Goal: Task Accomplishment & Management: Manage account settings

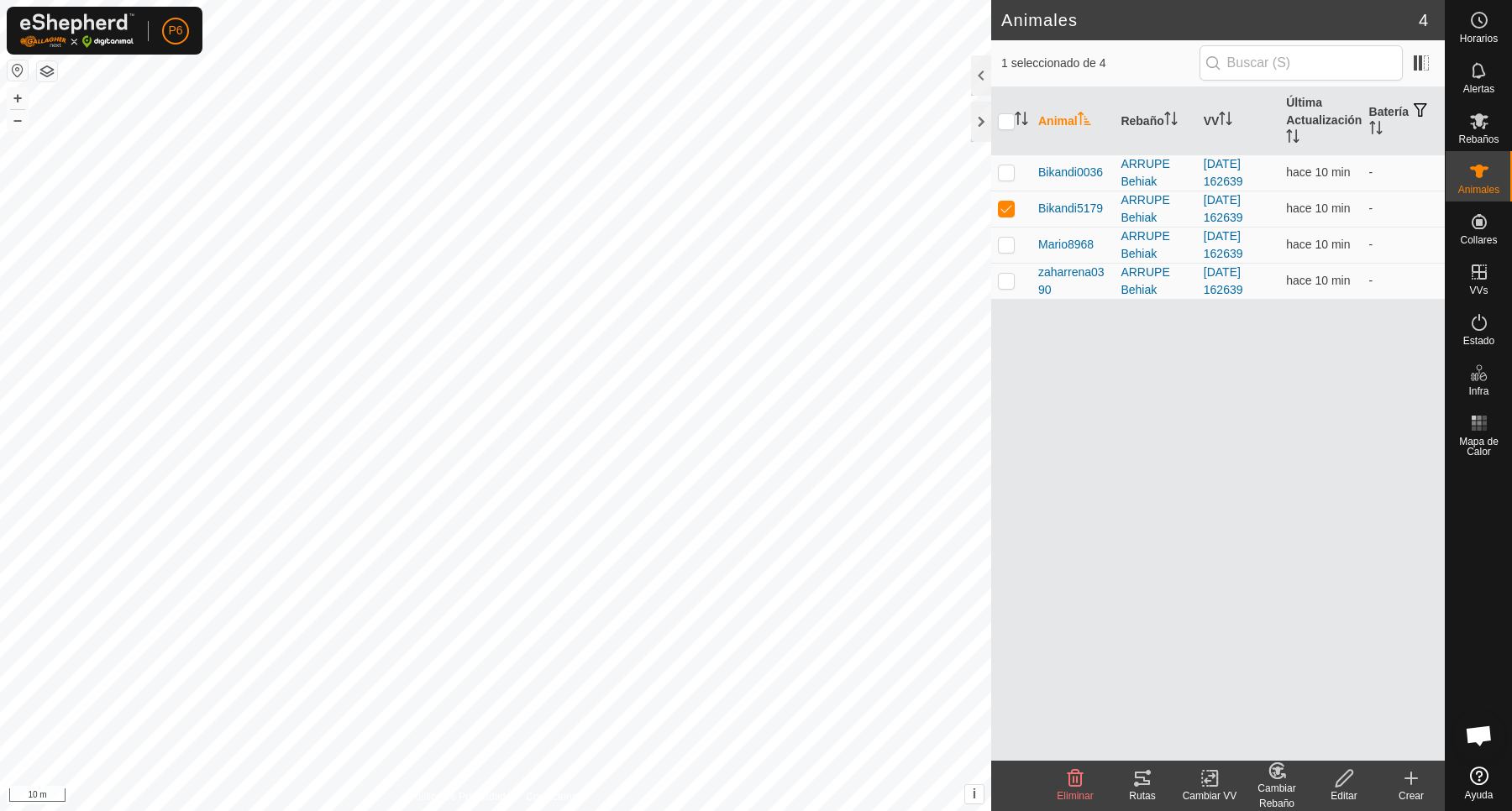
click at [1145, 794] on div "Rutas" at bounding box center [1142, 796] width 67 height 15
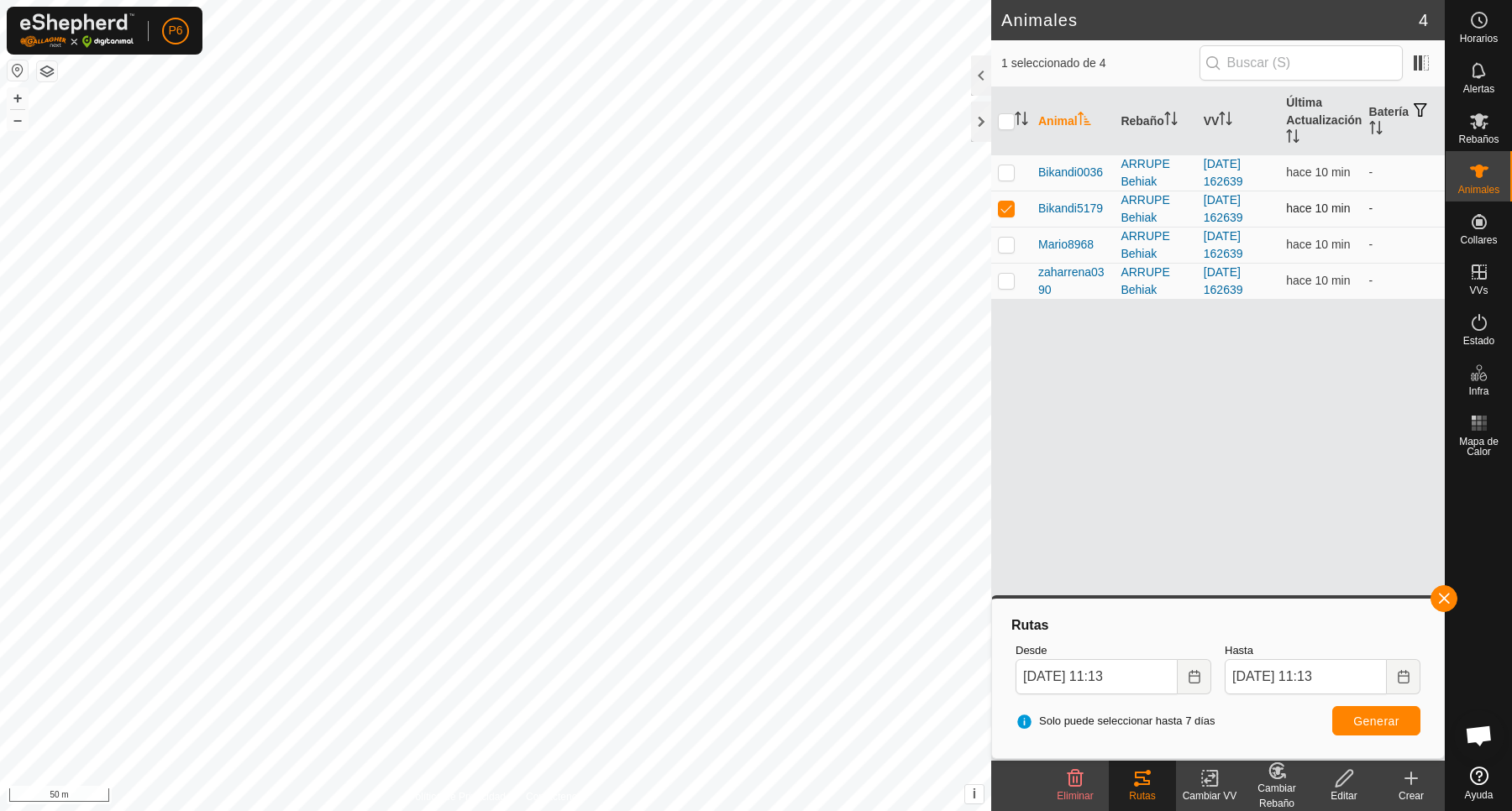
click at [1011, 202] on p-tablecheckbox at bounding box center [1006, 208] width 17 height 14
checkbox input "false"
click at [1008, 247] on p-checkbox at bounding box center [1006, 244] width 17 height 14
checkbox input "true"
click at [1362, 714] on button "Generar" at bounding box center [1375, 720] width 88 height 29
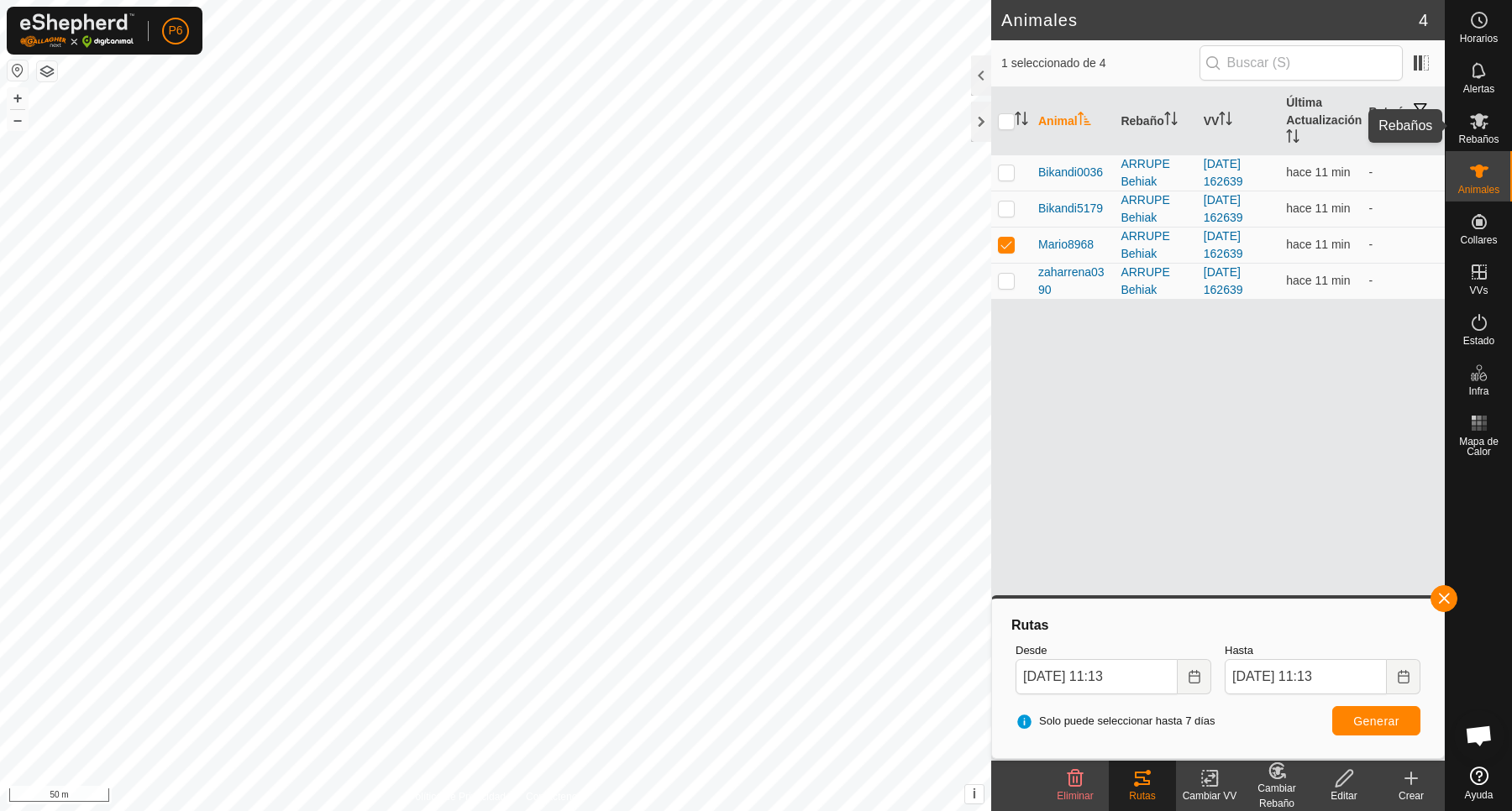
click at [1477, 128] on icon at bounding box center [1478, 121] width 20 height 20
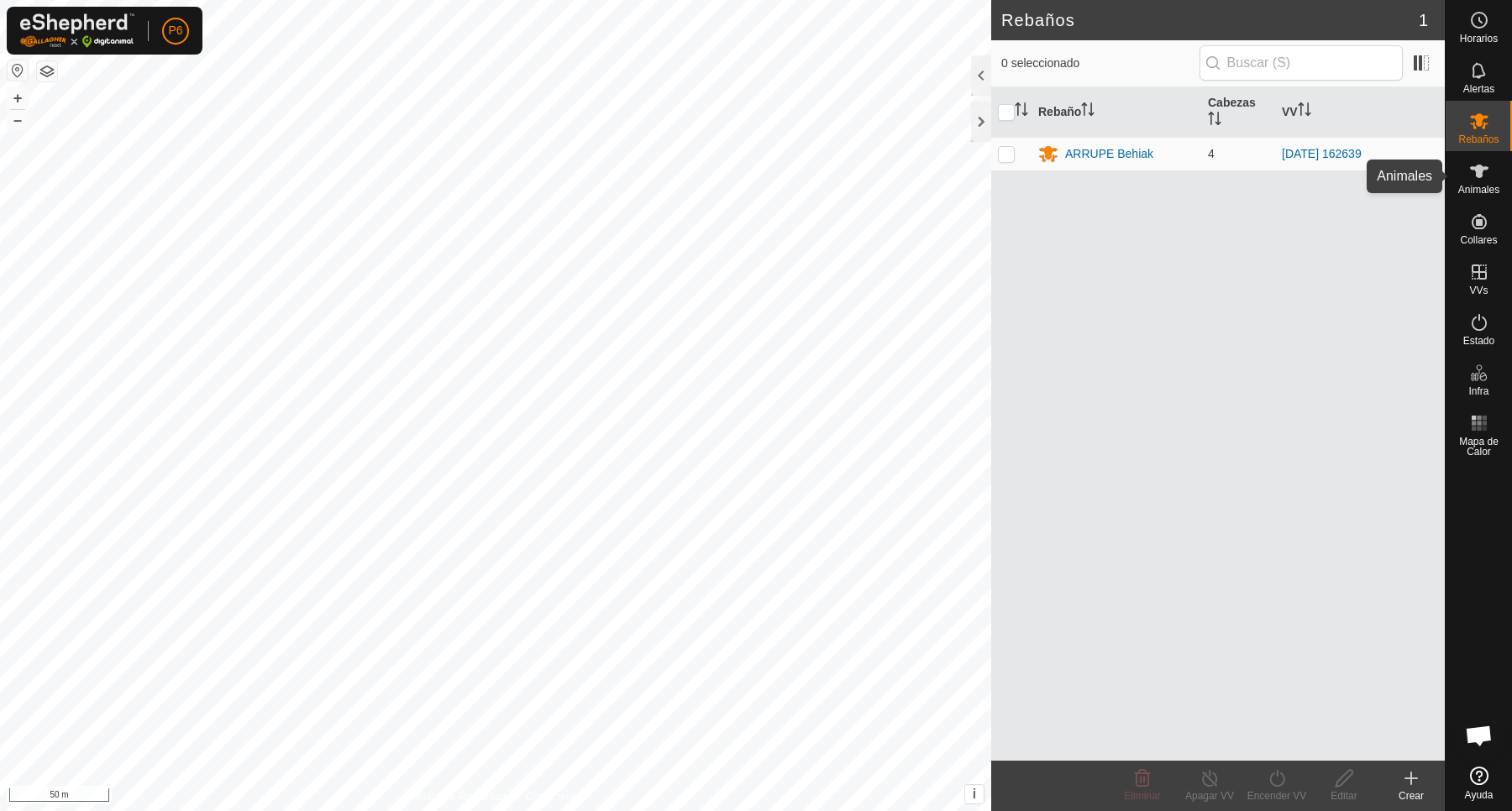
click at [1488, 175] on icon at bounding box center [1478, 171] width 20 height 20
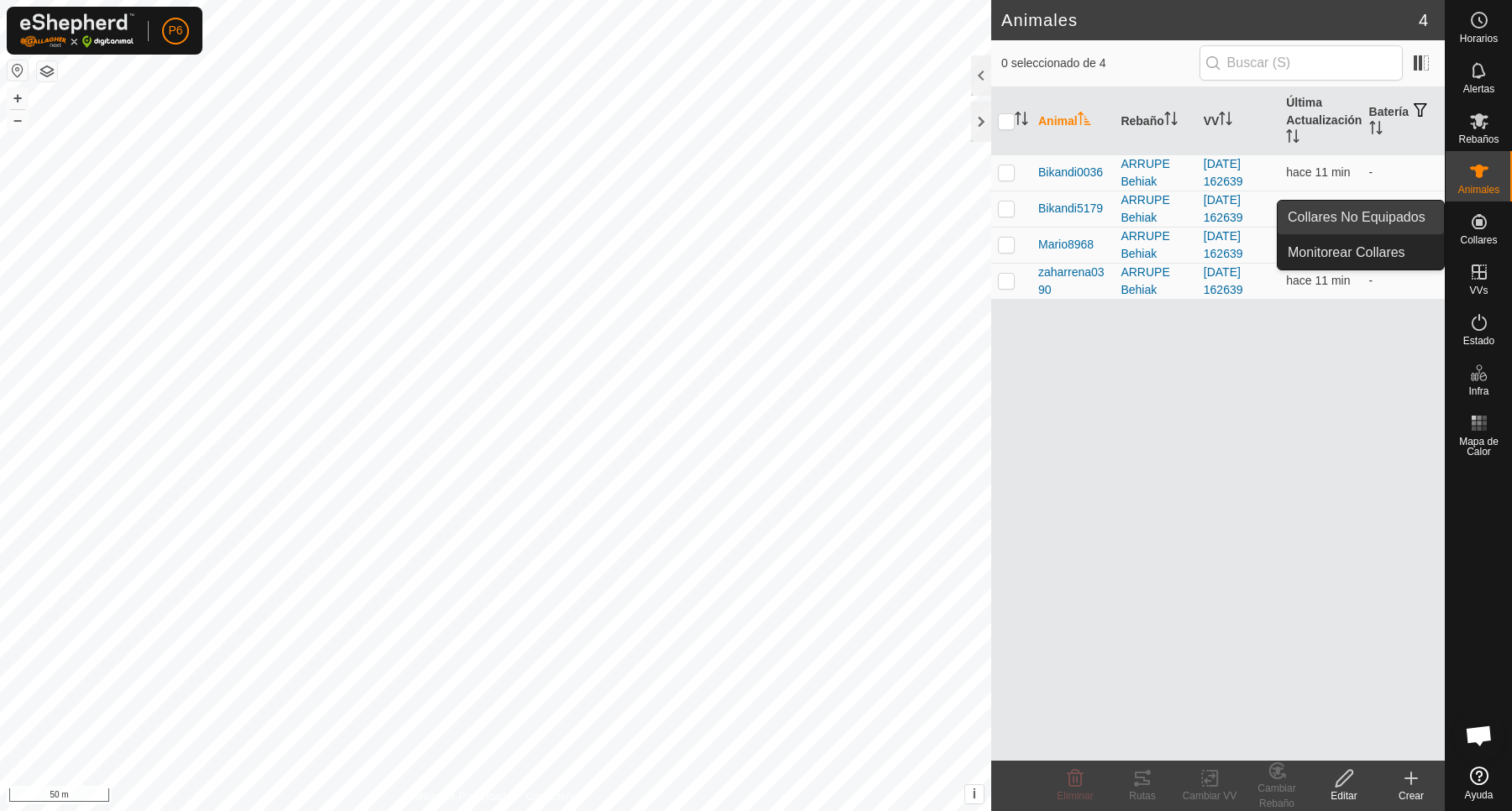
click at [1373, 221] on link "Collares No Equipados" at bounding box center [1360, 217] width 166 height 34
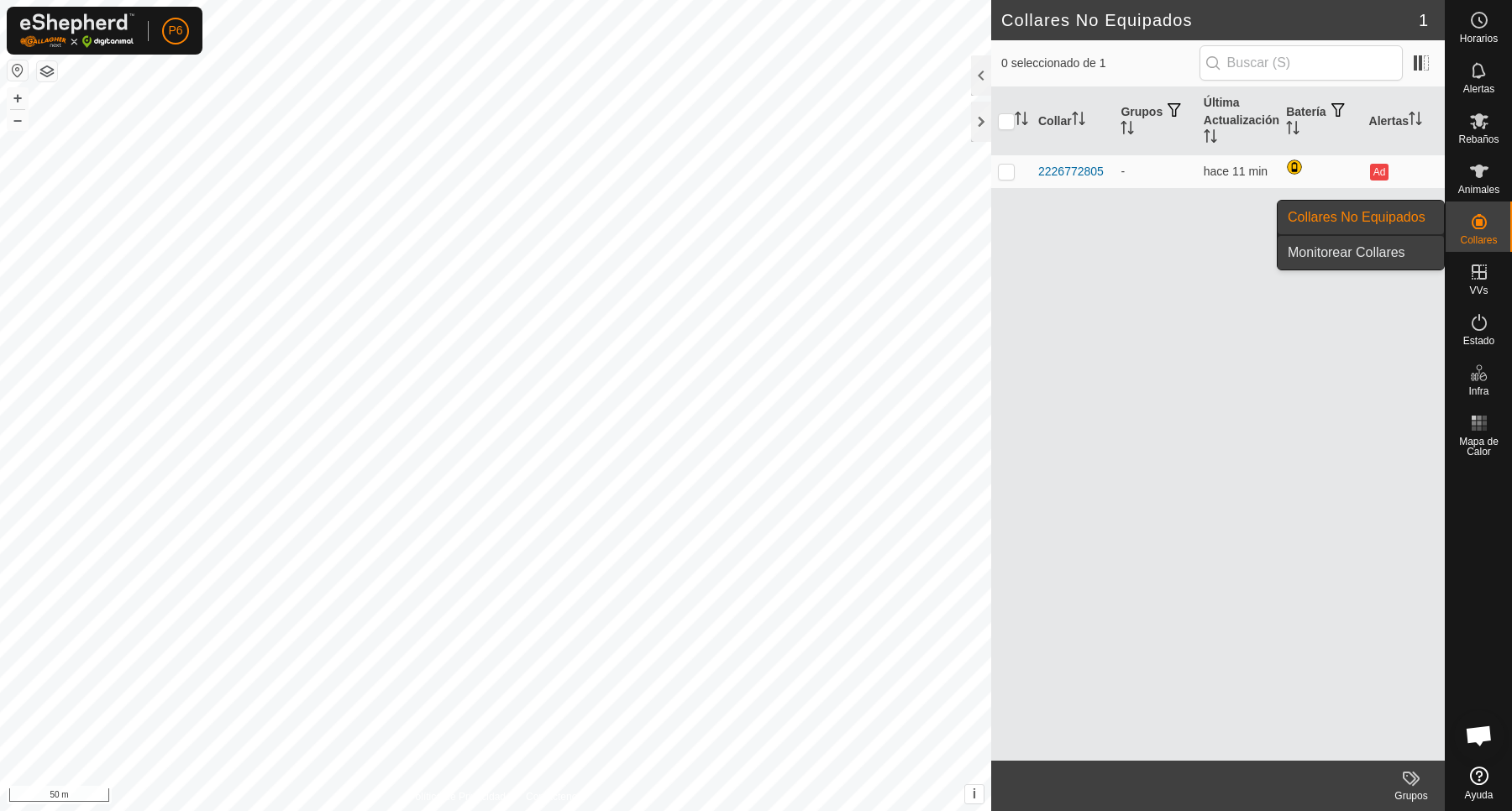
click at [1341, 256] on link "Monitorear Collares" at bounding box center [1360, 252] width 166 height 34
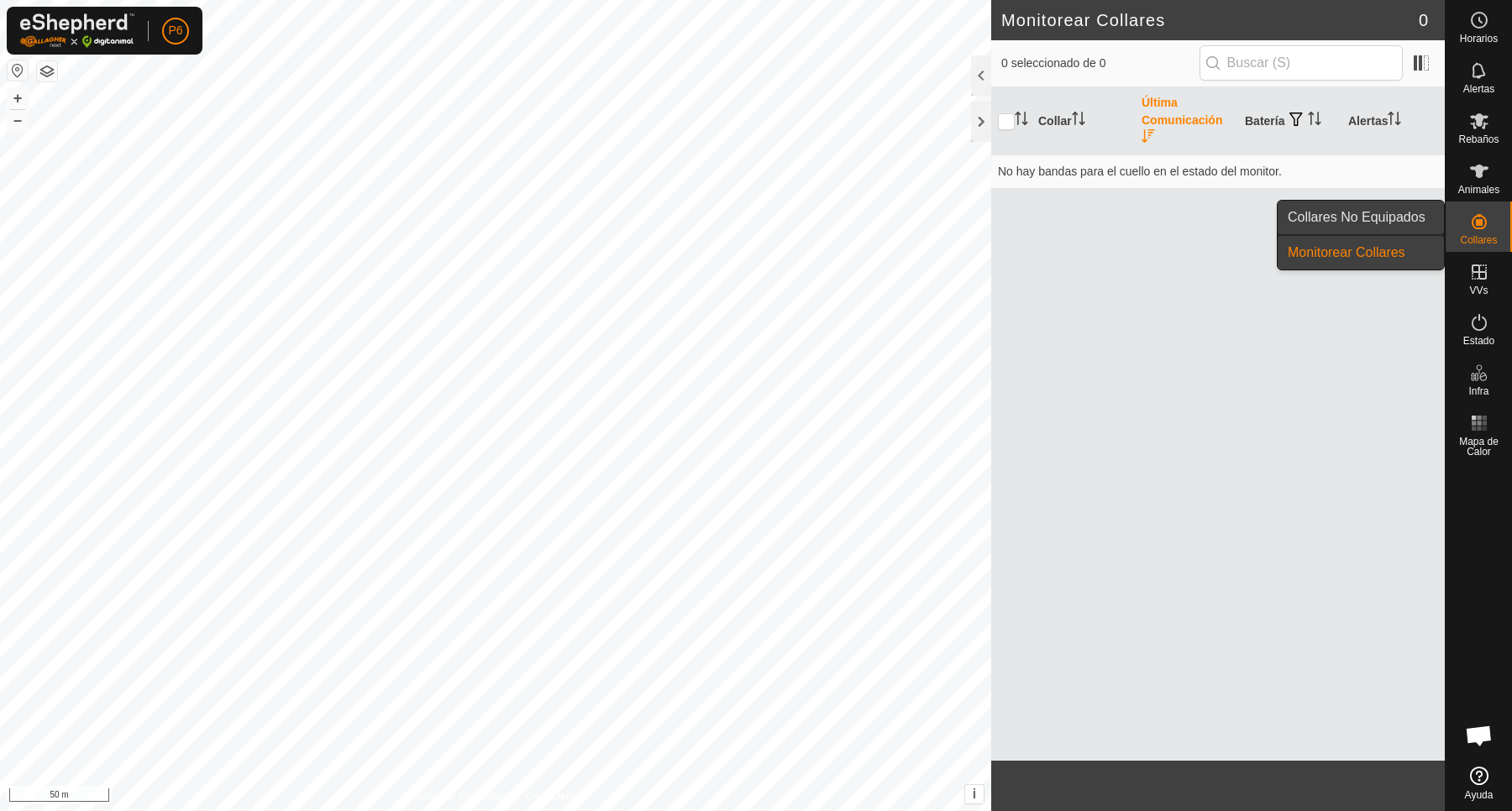
click at [1369, 216] on span "Collares No Equipados" at bounding box center [1356, 217] width 138 height 20
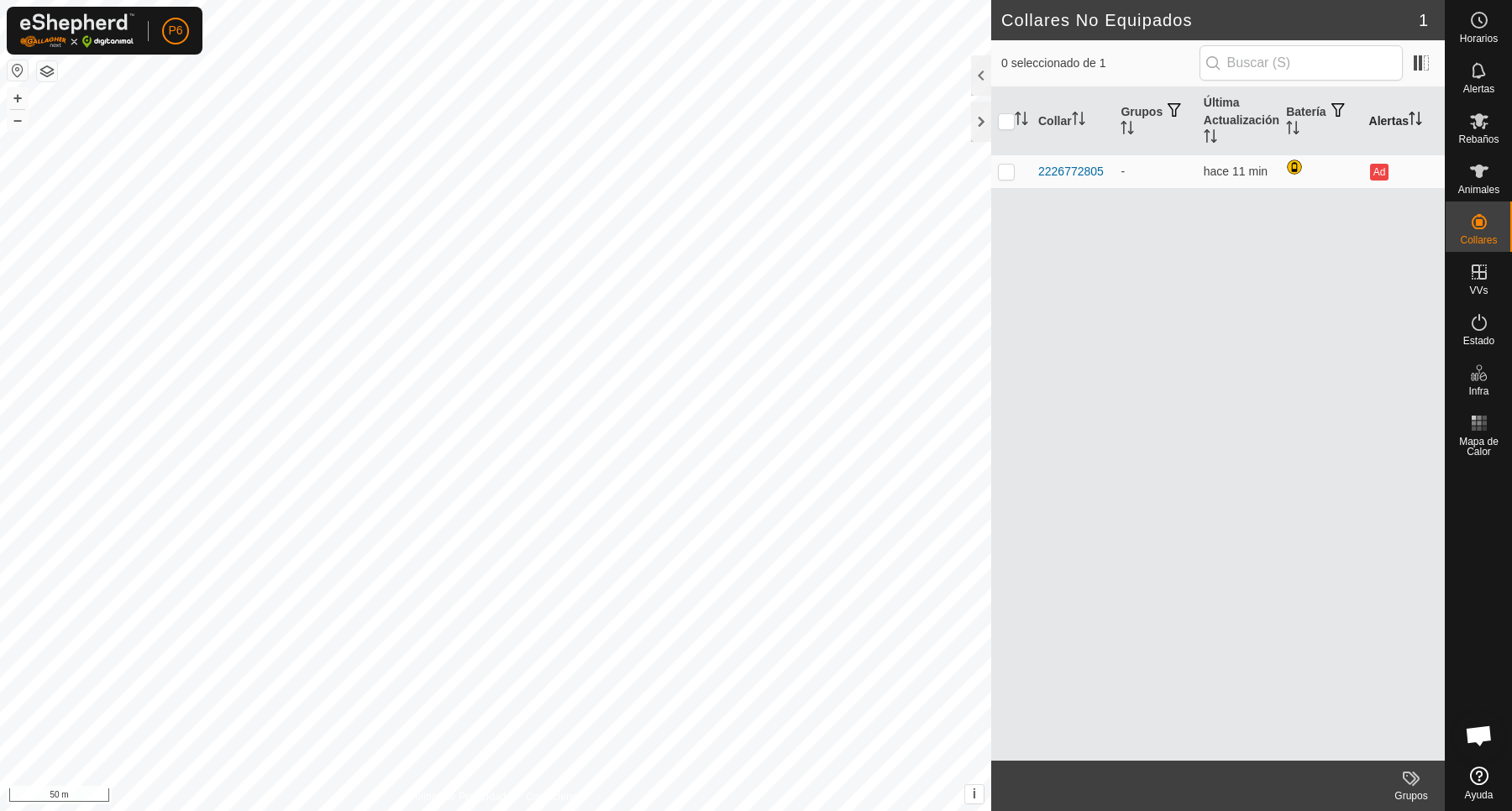
click at [1413, 120] on icon "Activar para ordenar" at bounding box center [1415, 118] width 14 height 14
click at [1416, 62] on span at bounding box center [1421, 63] width 27 height 27
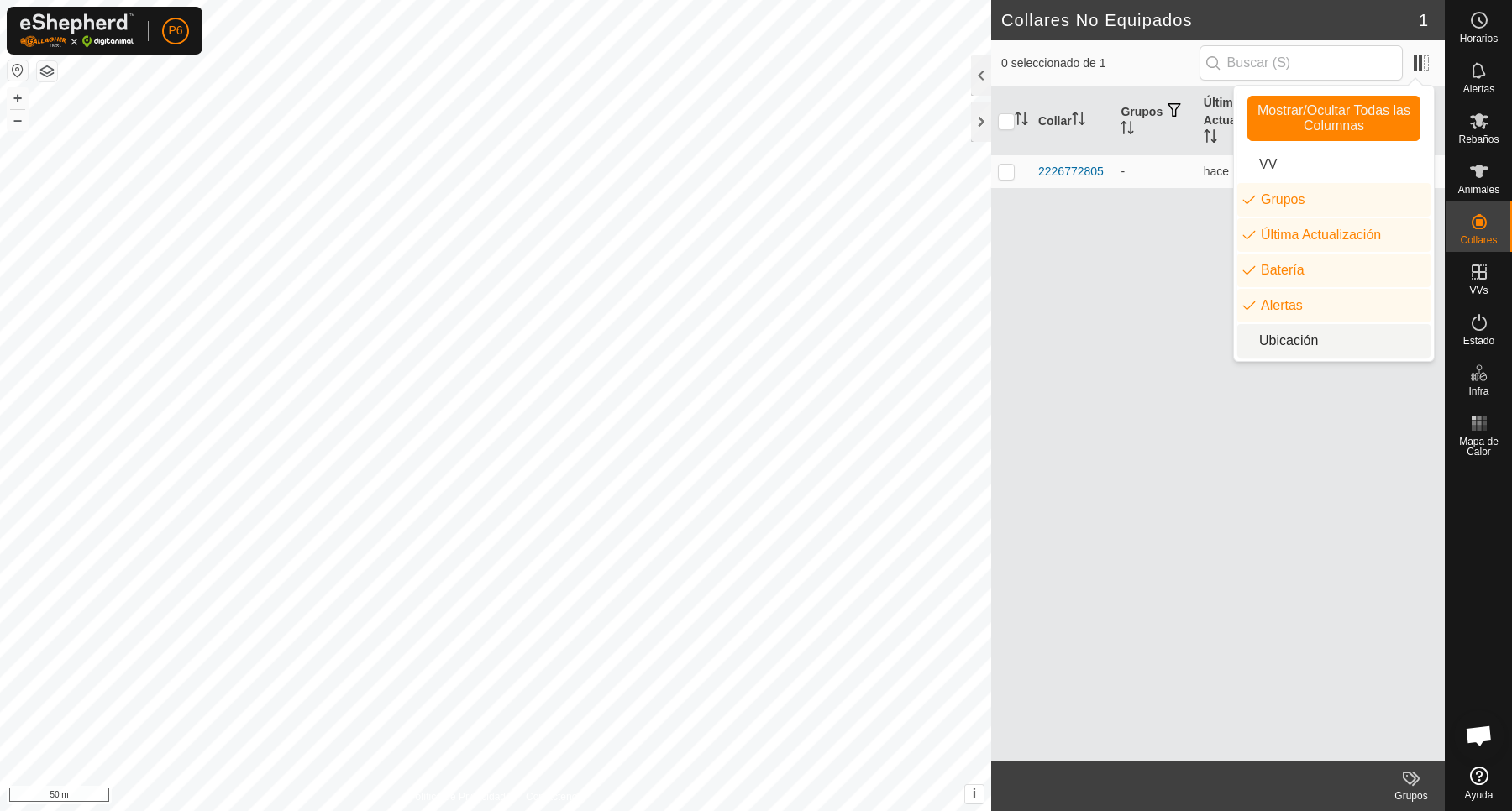
click at [1215, 497] on div "Collar Grupos Última Actualización Batería Alertas 2226772805 - hace 11 min Ad" at bounding box center [1217, 423] width 453 height 673
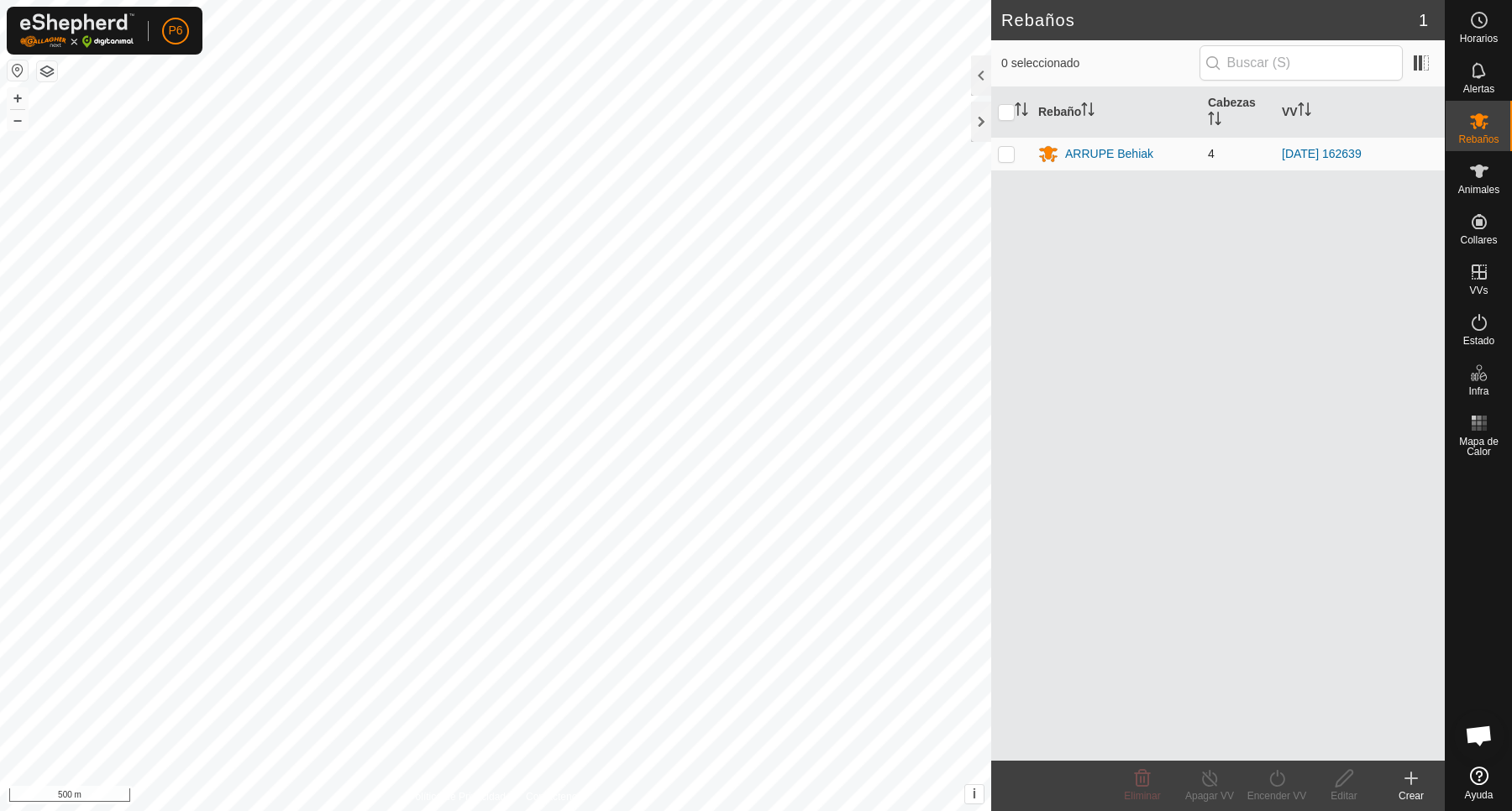
click at [1006, 152] on p-checkbox at bounding box center [1006, 153] width 17 height 14
checkbox input "true"
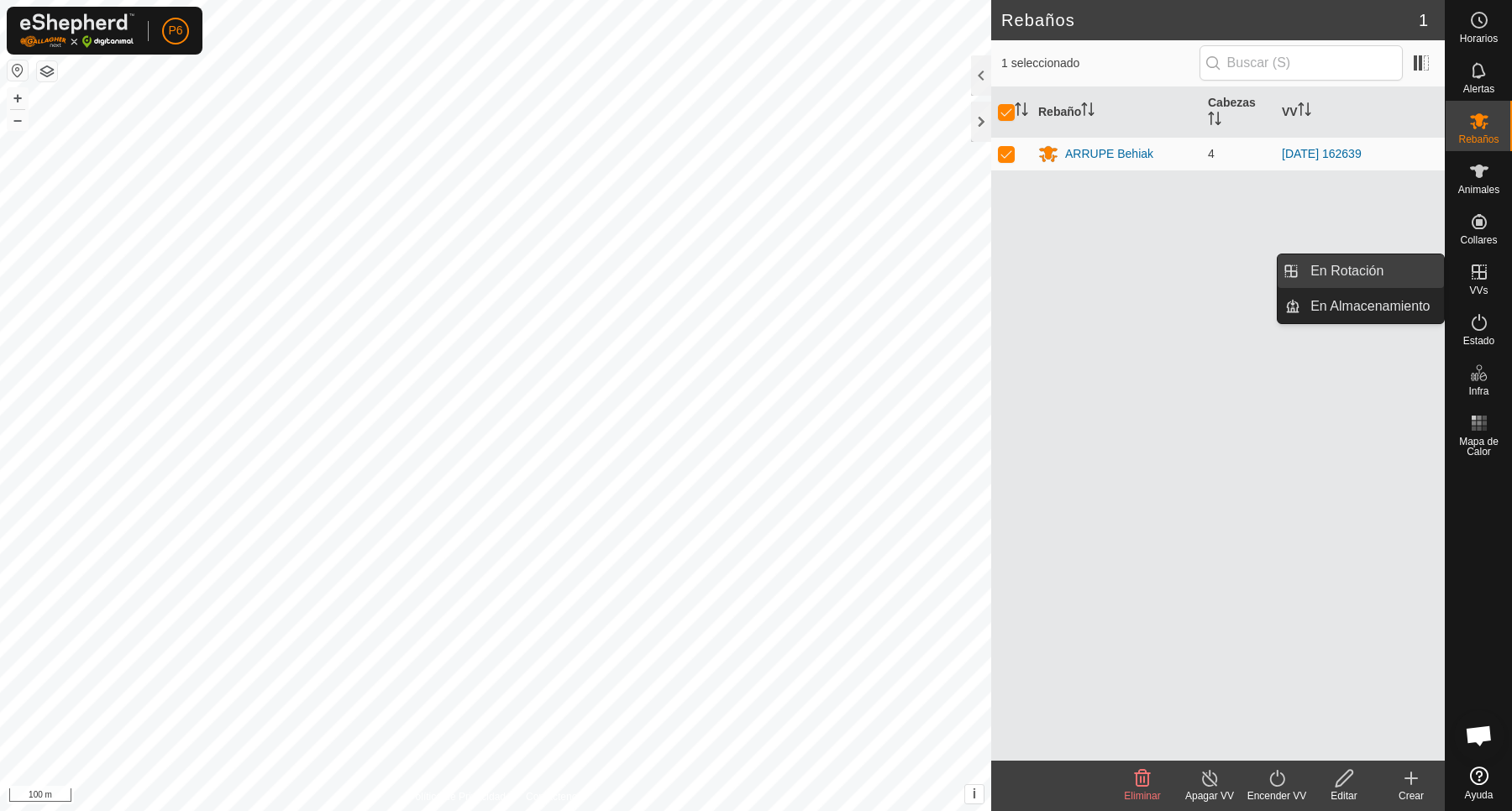
click at [1362, 273] on span "En Rotación" at bounding box center [1346, 271] width 73 height 20
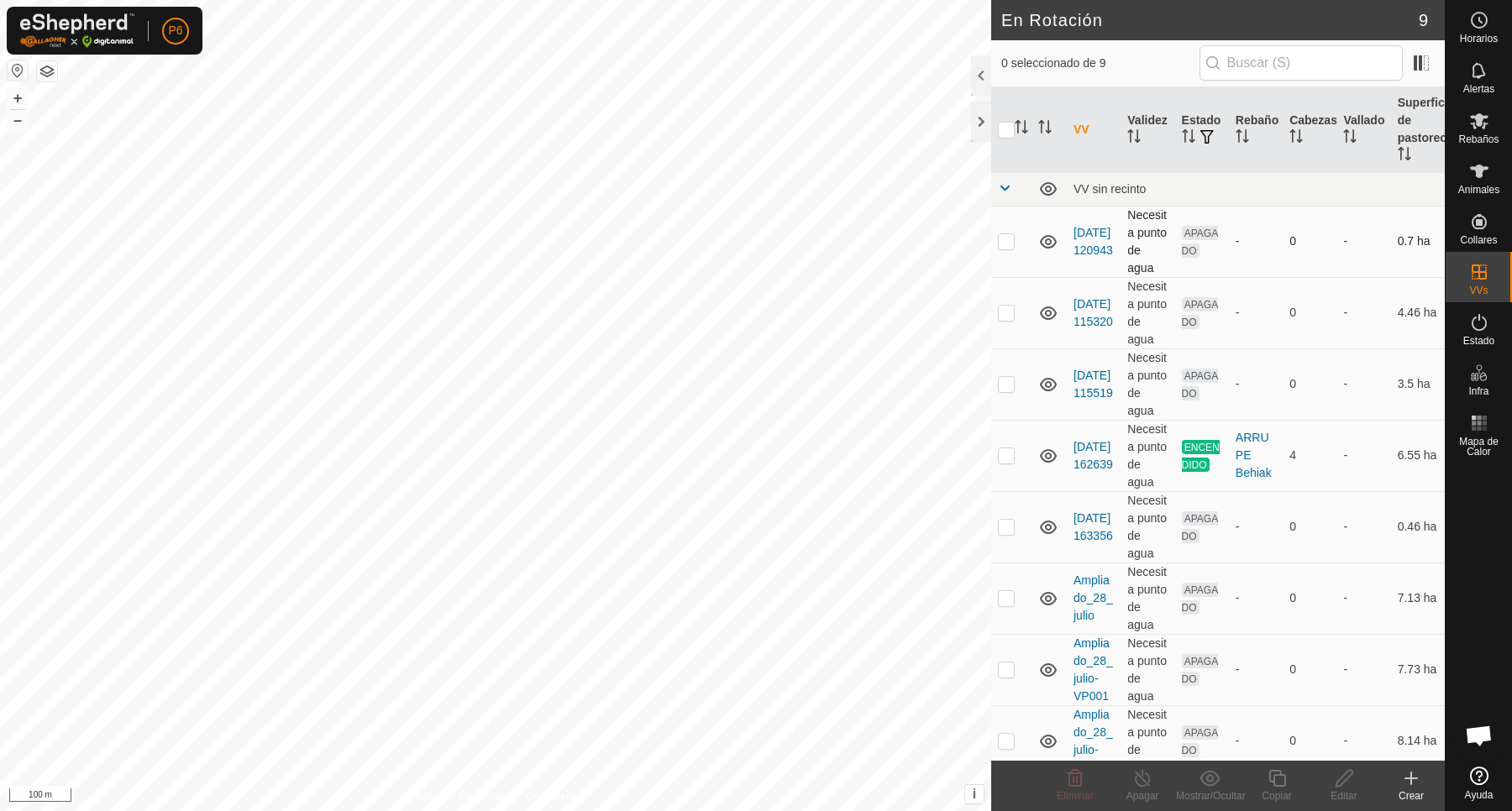
click at [1001, 247] on p-checkbox at bounding box center [1006, 240] width 17 height 14
checkbox input "false"
click at [998, 319] on p-checkbox at bounding box center [1006, 312] width 17 height 14
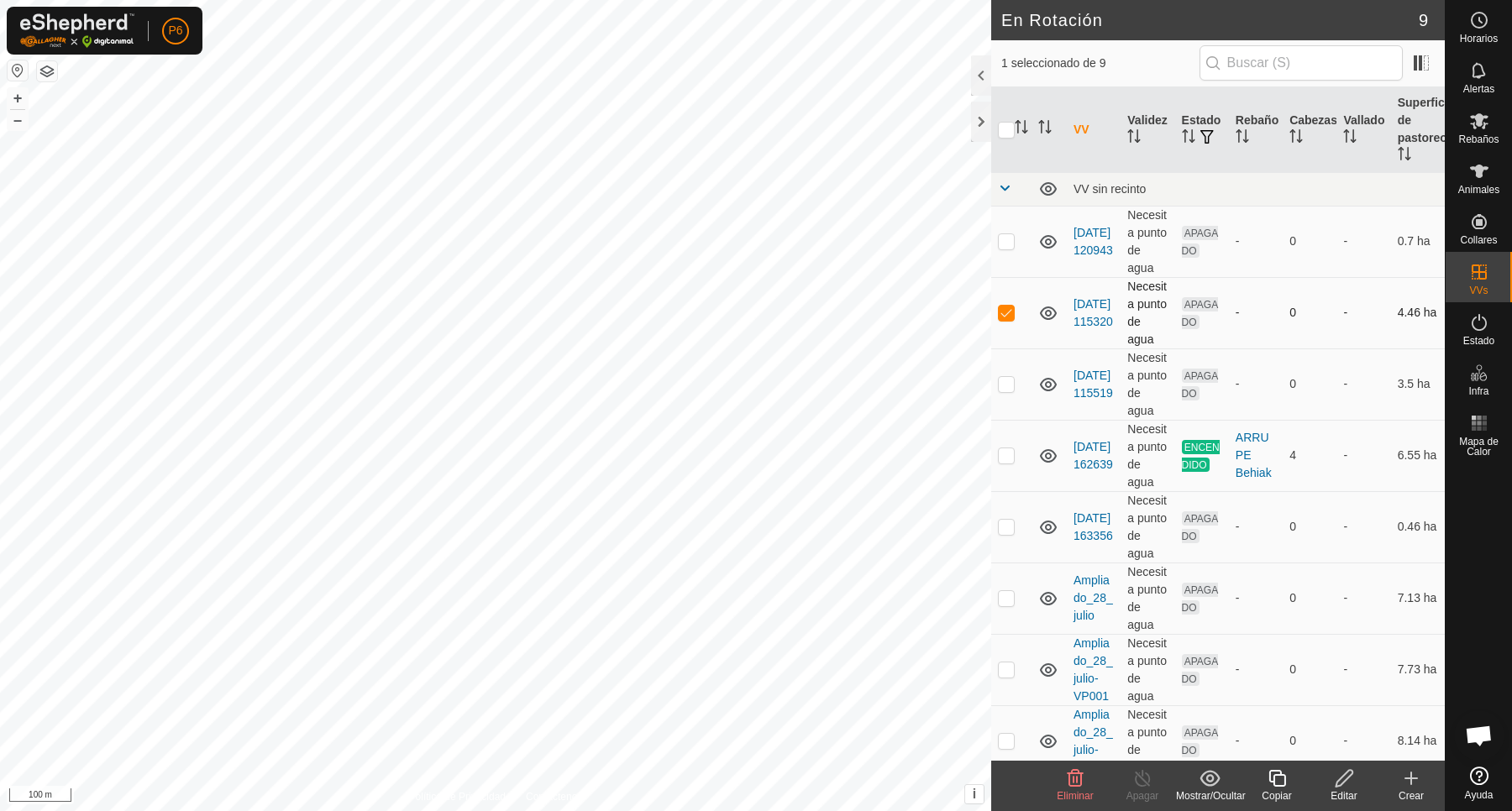
checkbox input "false"
click at [1000, 391] on p-tablecheckbox at bounding box center [1006, 383] width 17 height 14
checkbox input "false"
click at [1001, 462] on p-checkbox at bounding box center [1006, 455] width 17 height 14
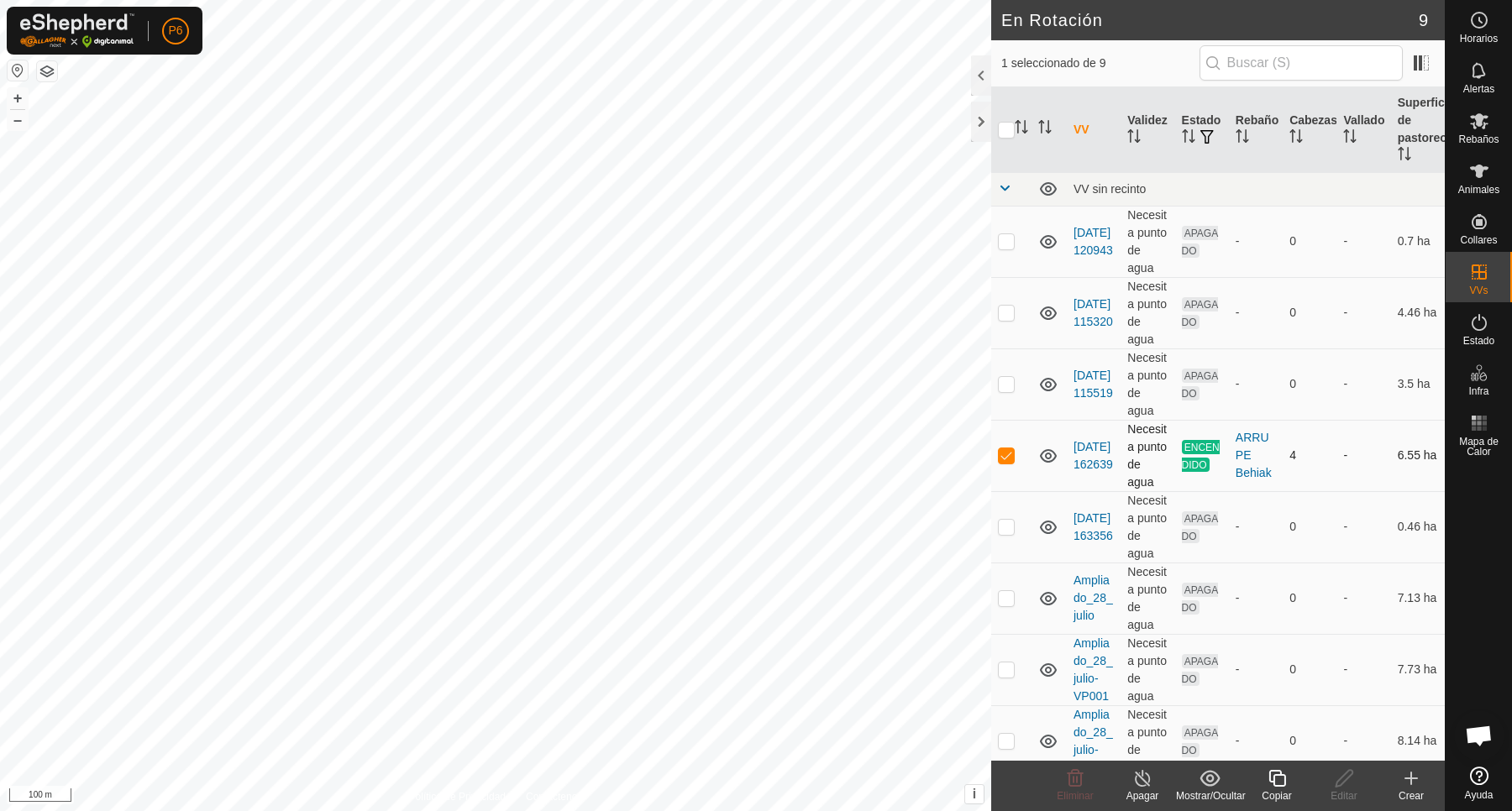
click at [1001, 462] on p-checkbox at bounding box center [1006, 455] width 17 height 14
checkbox input "false"
click at [1009, 533] on p-checkbox at bounding box center [1006, 526] width 17 height 14
click at [1008, 533] on p-checkbox at bounding box center [1006, 526] width 17 height 14
checkbox input "false"
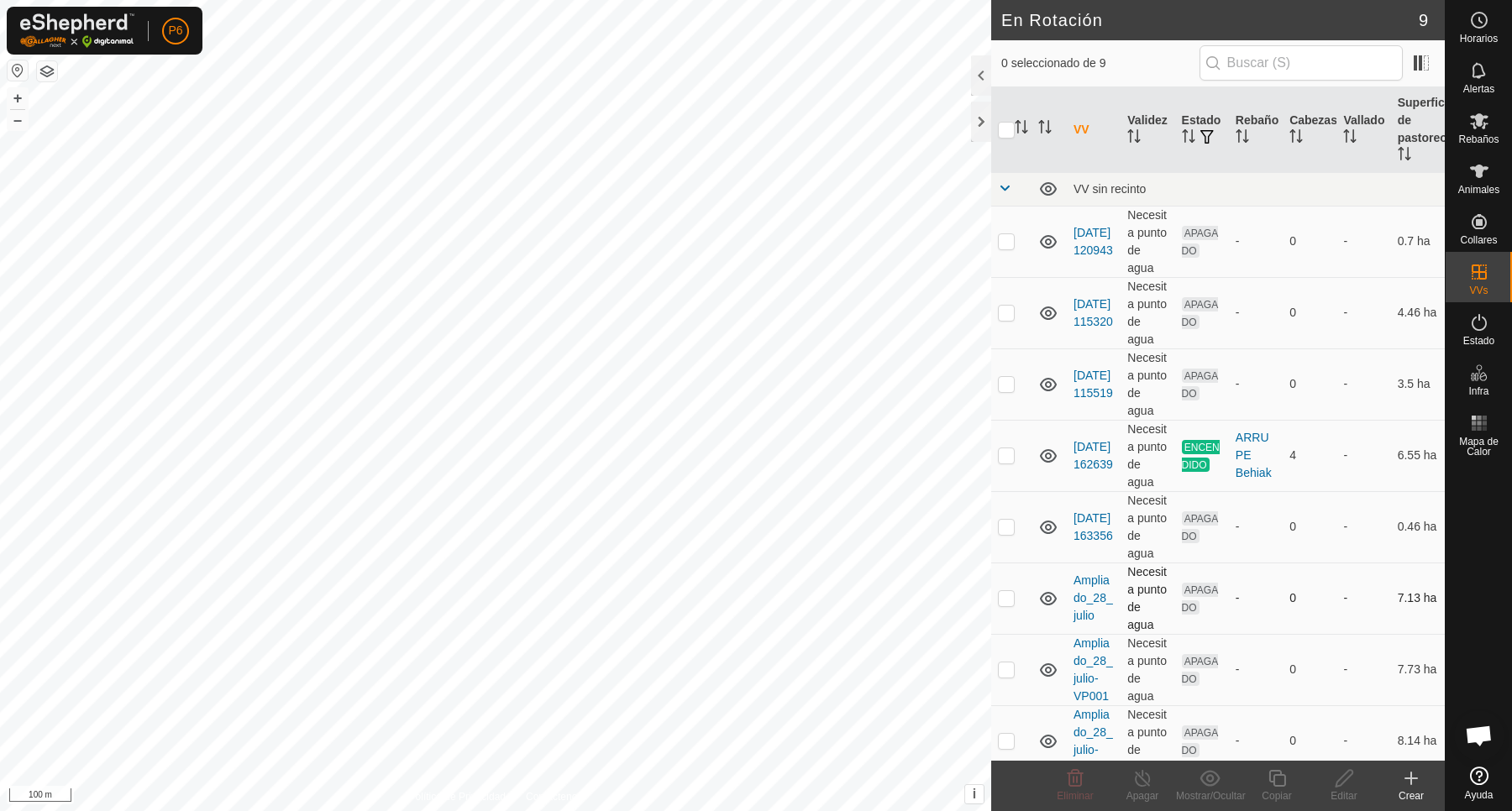
click at [1008, 604] on p-checkbox at bounding box center [1006, 597] width 17 height 14
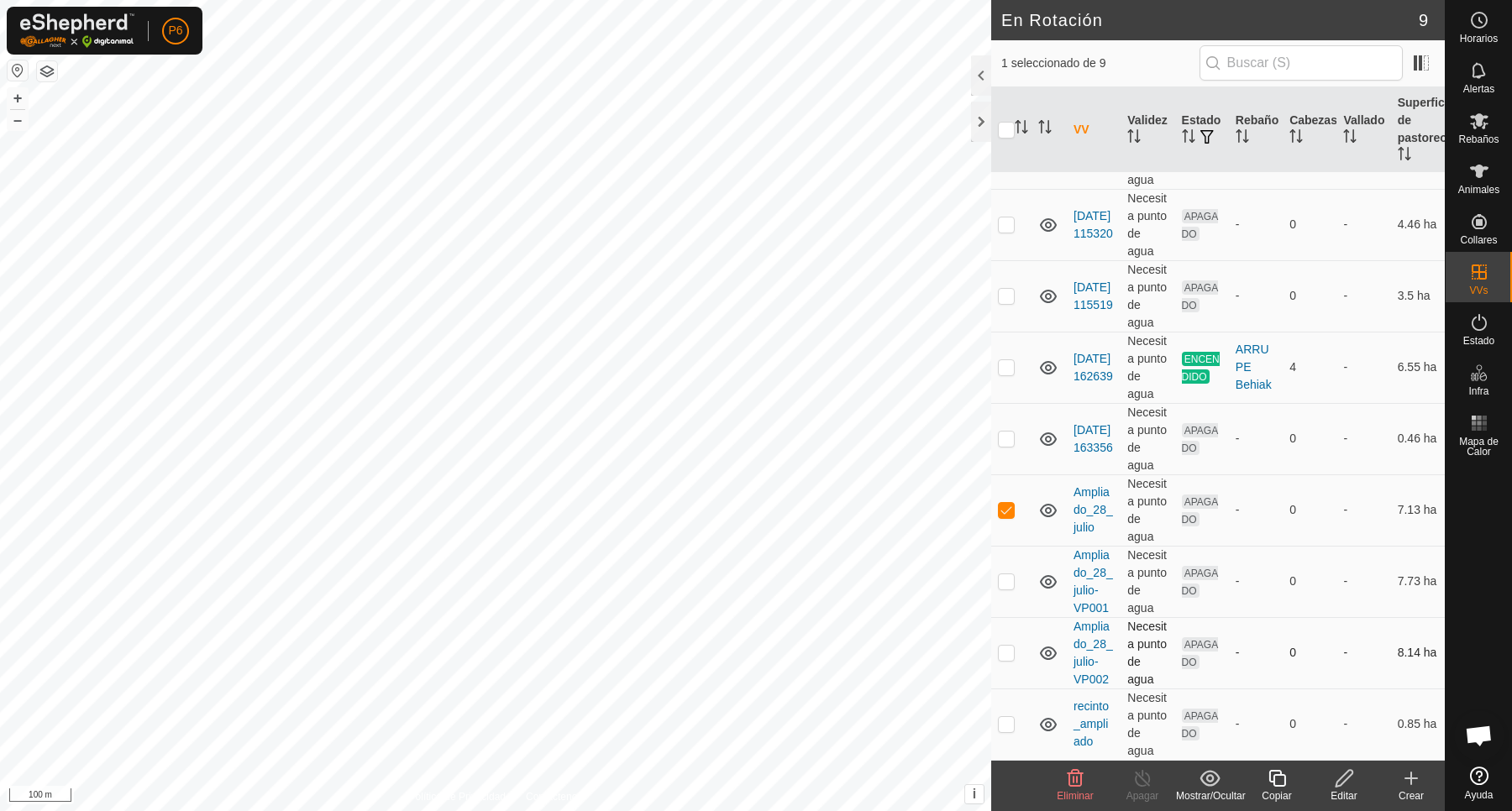
scroll to position [248, 0]
click at [1011, 503] on p-checkbox at bounding box center [1006, 509] width 17 height 14
checkbox input "false"
click at [1010, 574] on p-checkbox at bounding box center [1006, 581] width 17 height 14
click at [1006, 574] on p-checkbox at bounding box center [1006, 581] width 17 height 14
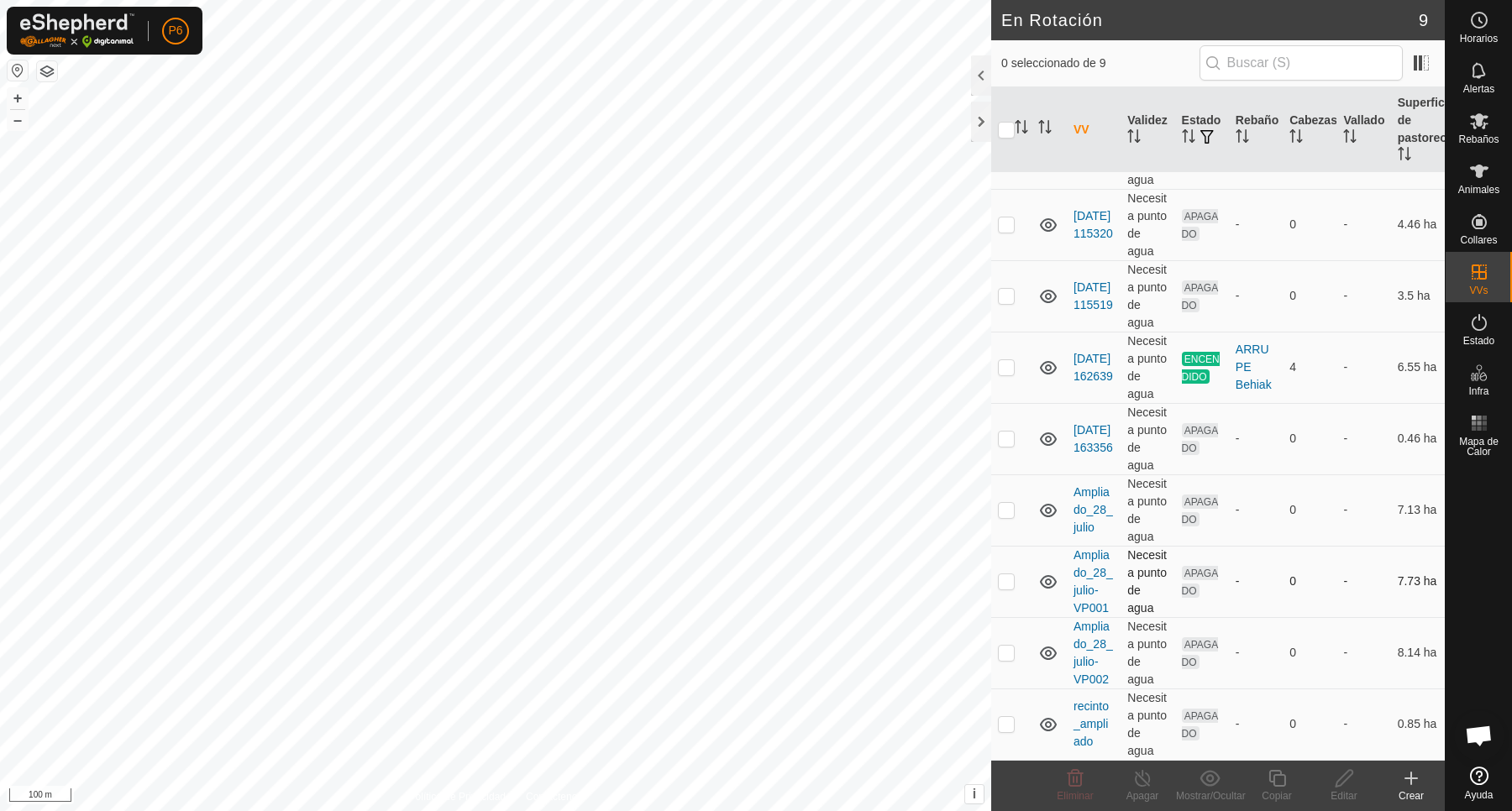
click at [1009, 574] on p-checkbox at bounding box center [1006, 581] width 17 height 14
checkbox input "false"
click at [1016, 630] on td at bounding box center [1011, 652] width 40 height 72
checkbox input "true"
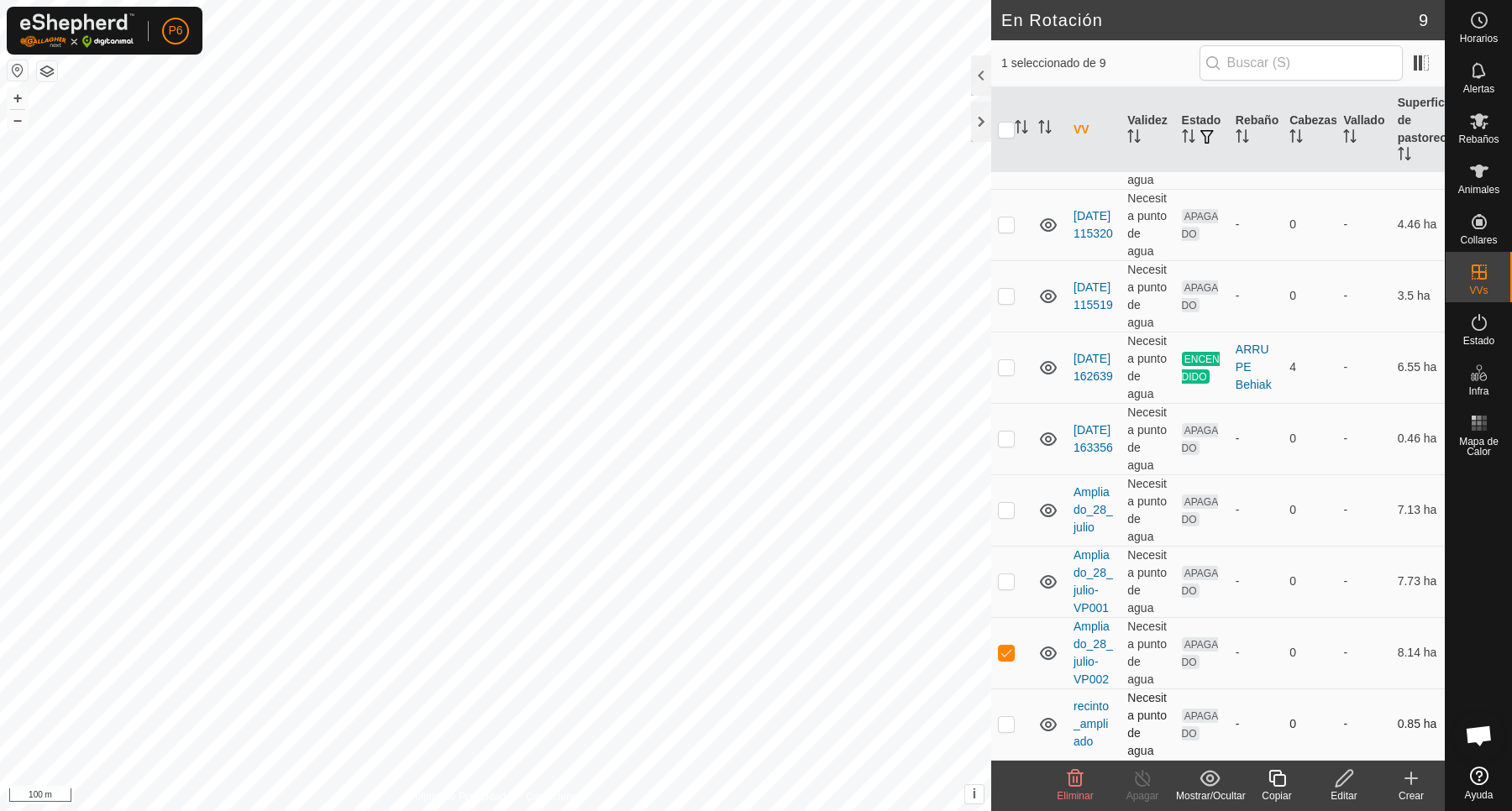
click at [1004, 719] on p-checkbox at bounding box center [1006, 723] width 17 height 14
checkbox input "true"
click at [1003, 645] on p-checkbox at bounding box center [1006, 652] width 17 height 14
checkbox input "false"
click at [1004, 717] on p-checkbox at bounding box center [1006, 723] width 17 height 14
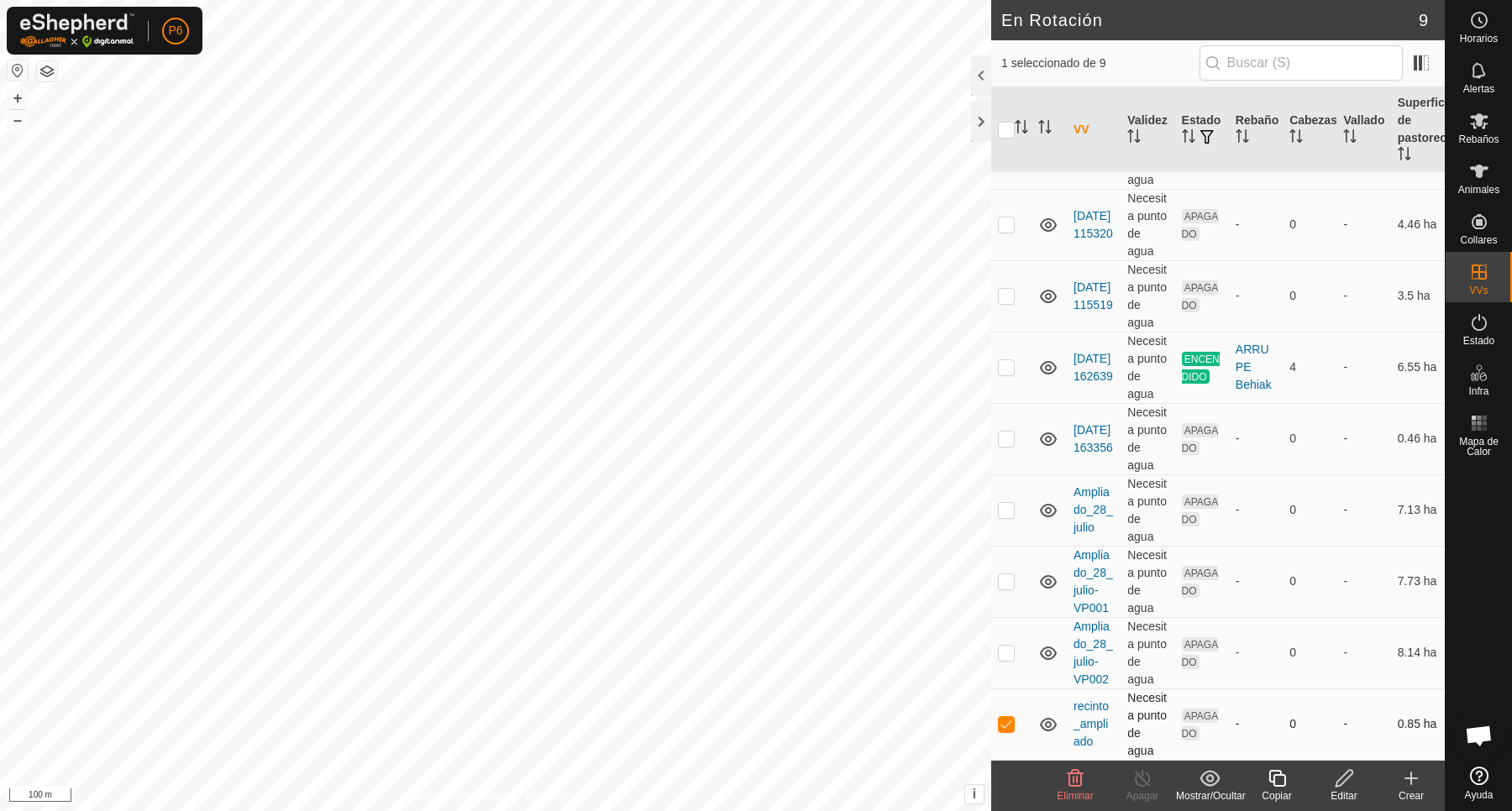
checkbox input "false"
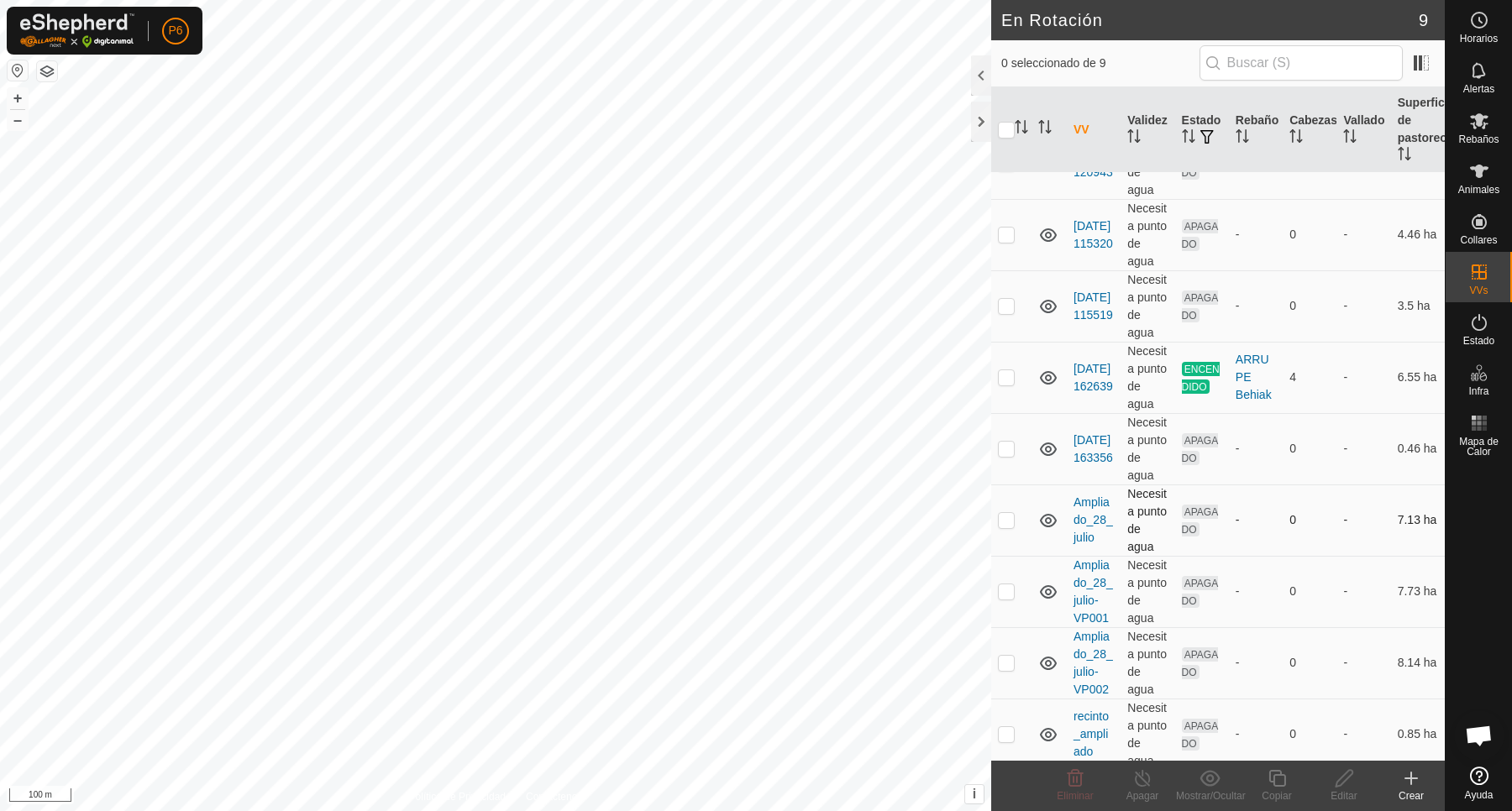
scroll to position [0, 0]
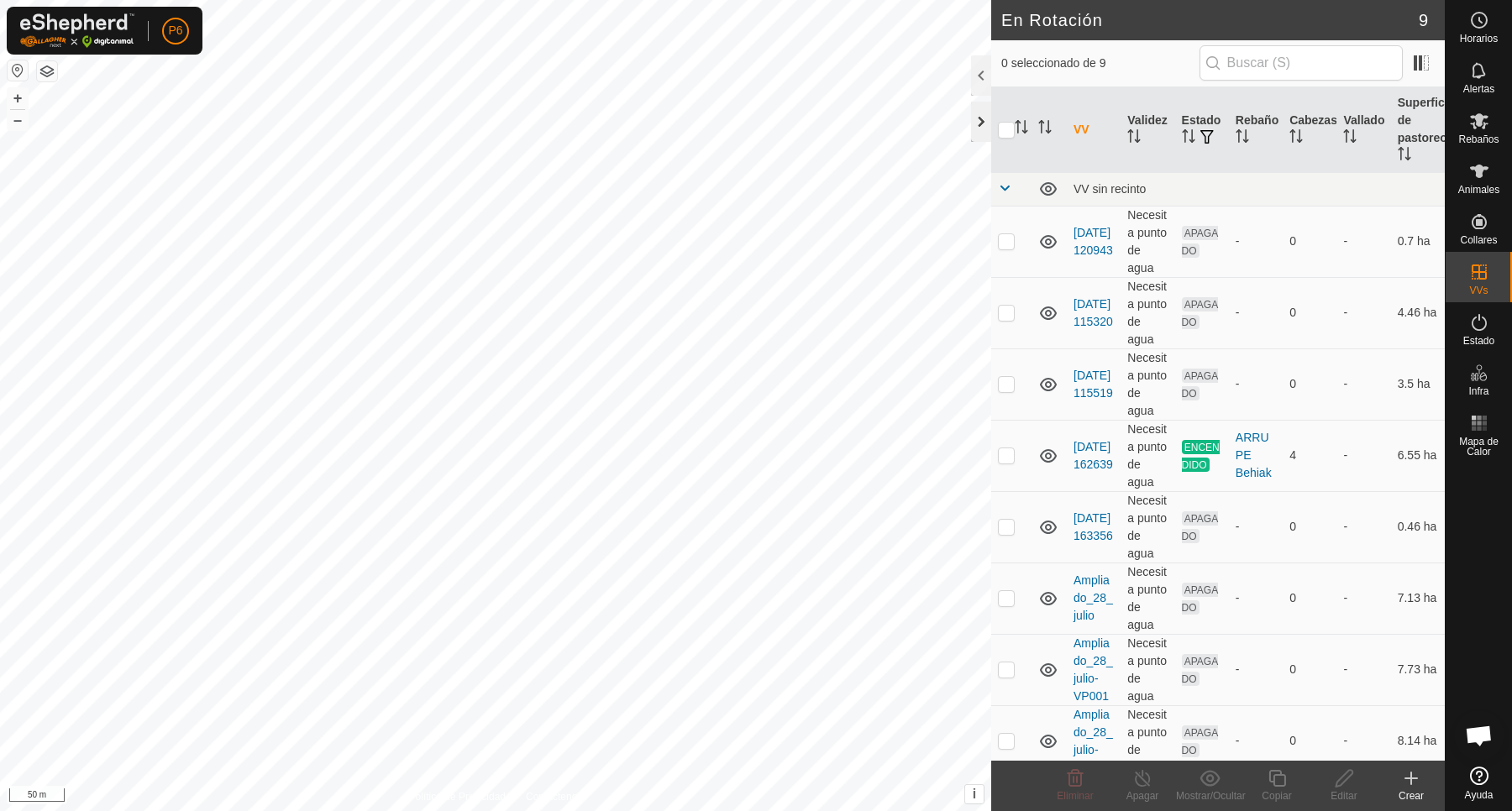
click at [983, 118] on div at bounding box center [981, 121] width 20 height 40
click at [1011, 462] on p-checkbox at bounding box center [1006, 455] width 17 height 14
checkbox input "true"
click at [1284, 777] on icon at bounding box center [1276, 778] width 17 height 17
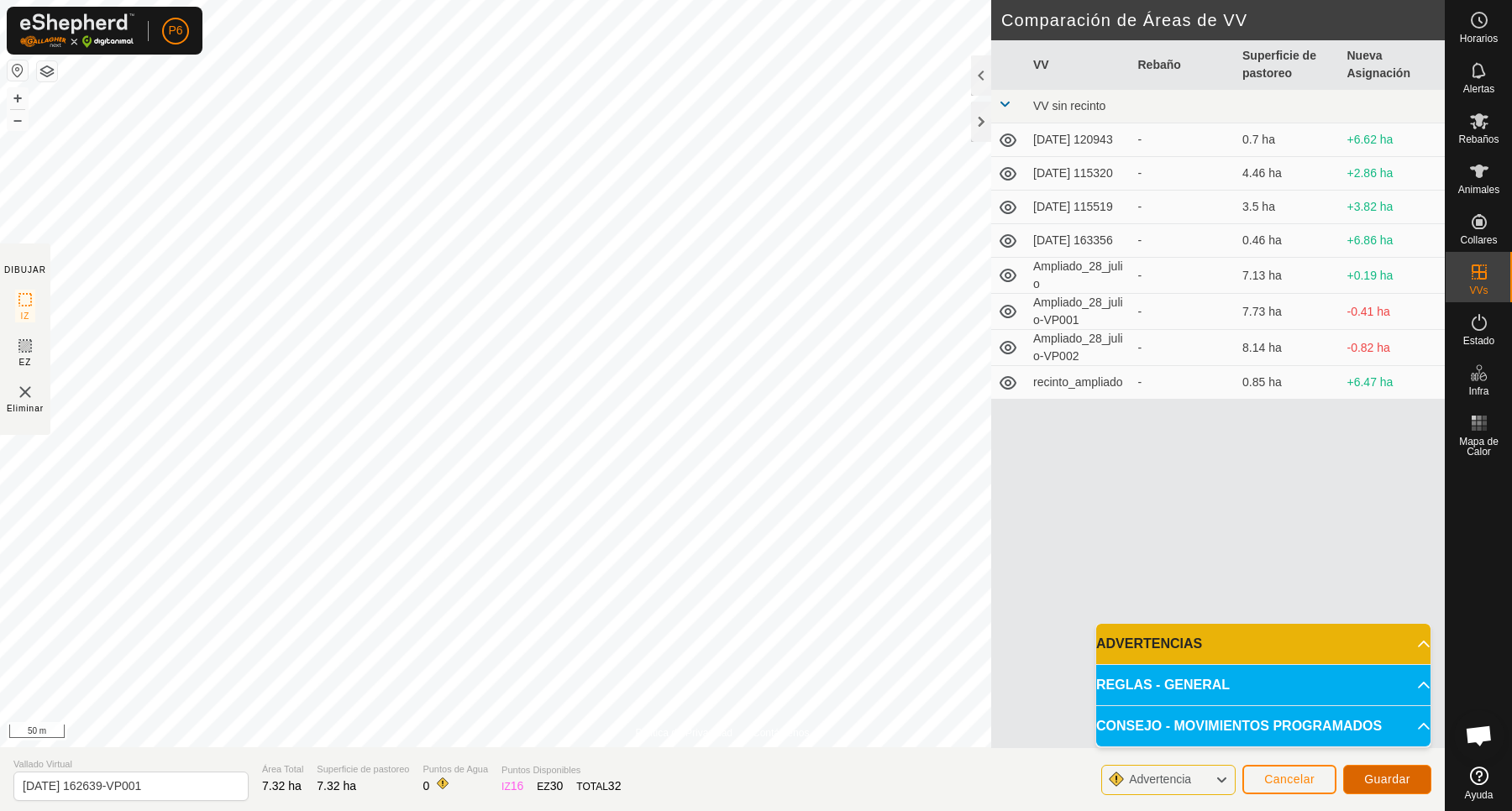
click at [1382, 785] on span "Guardar" at bounding box center [1387, 778] width 46 height 14
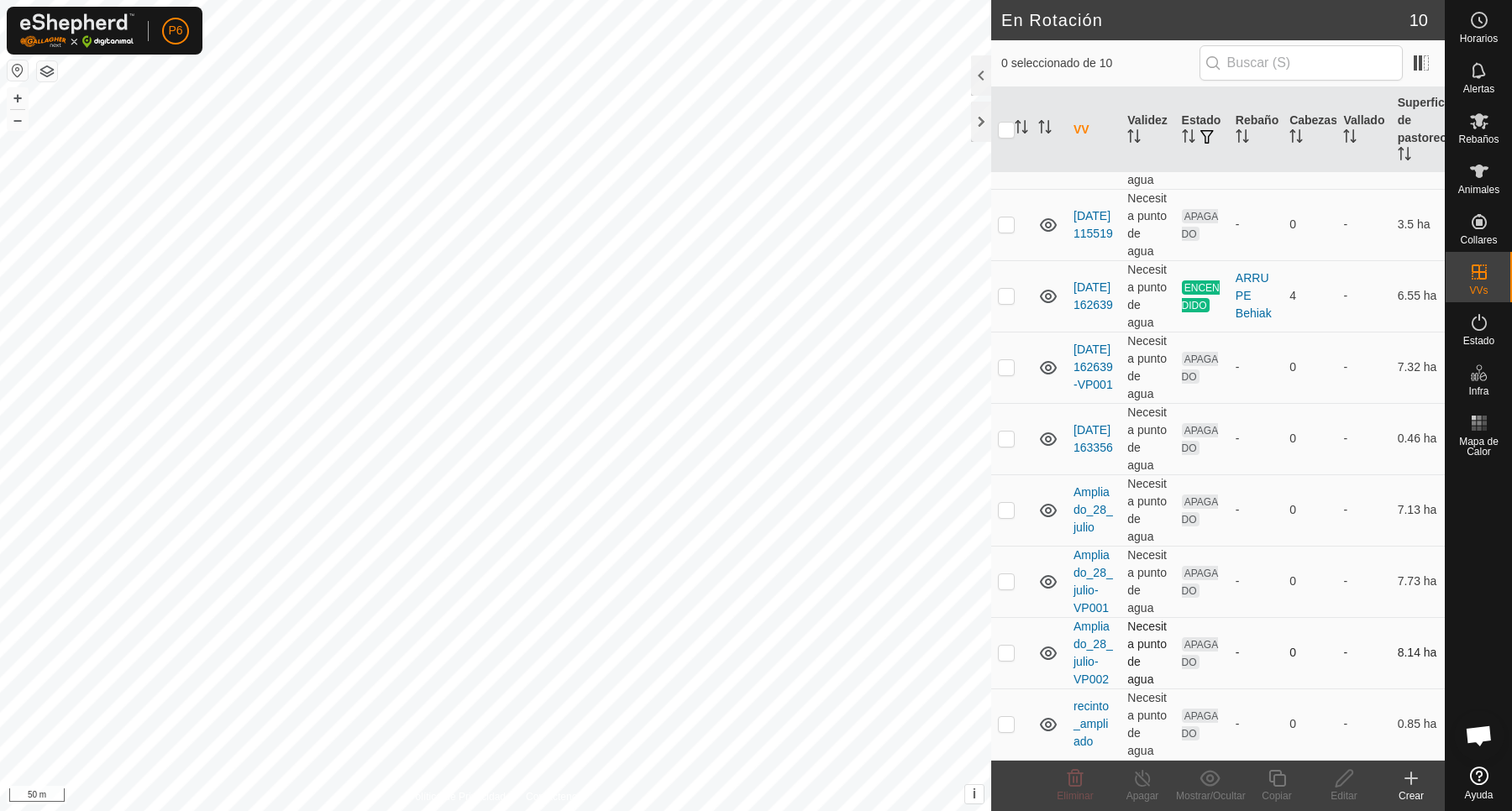
scroll to position [337, 0]
click at [1003, 574] on p-checkbox at bounding box center [1006, 581] width 17 height 14
checkbox input "false"
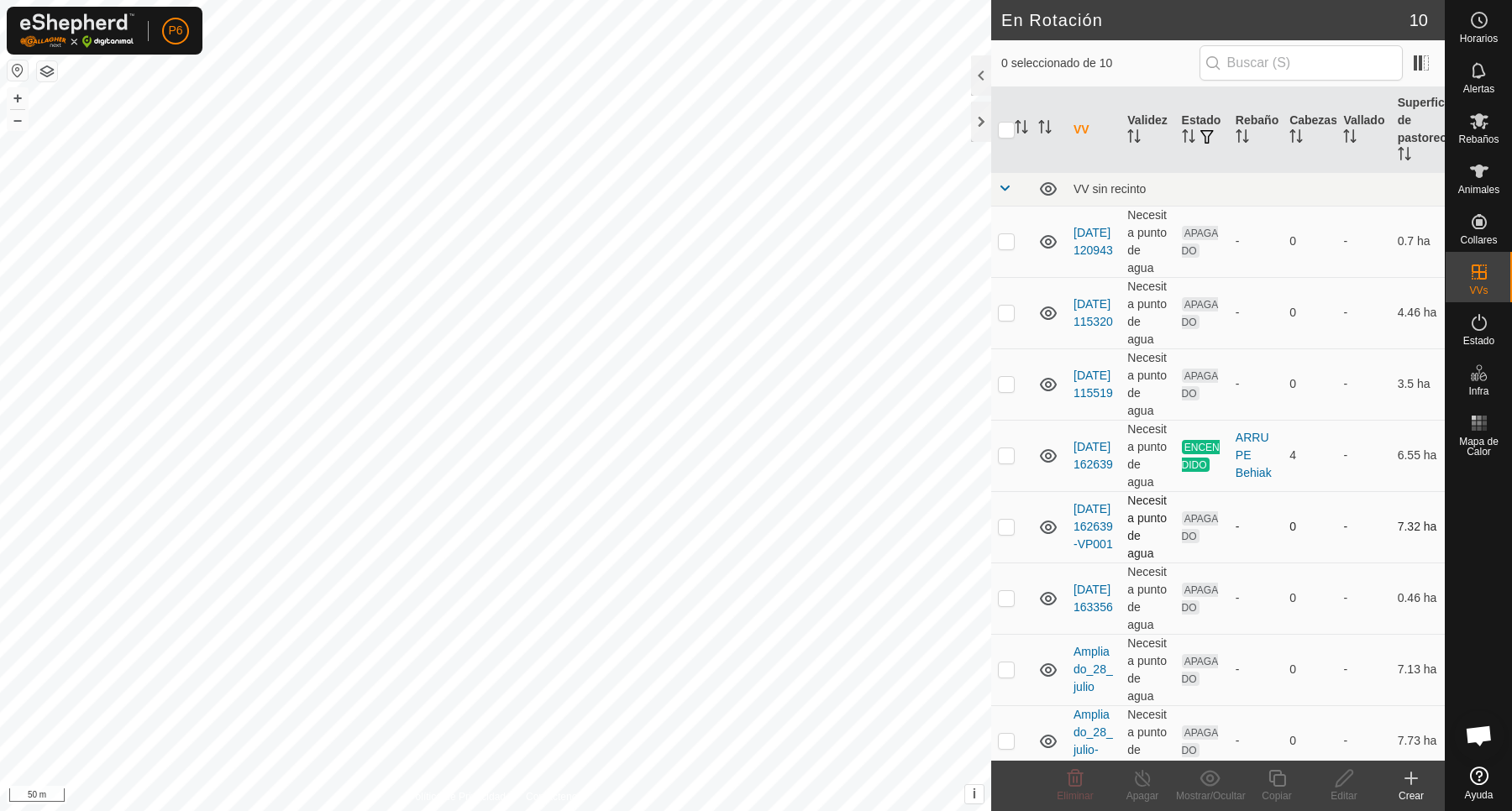
click at [1009, 533] on p-checkbox at bounding box center [1006, 526] width 17 height 14
checkbox input "true"
